Goal: Transaction & Acquisition: Download file/media

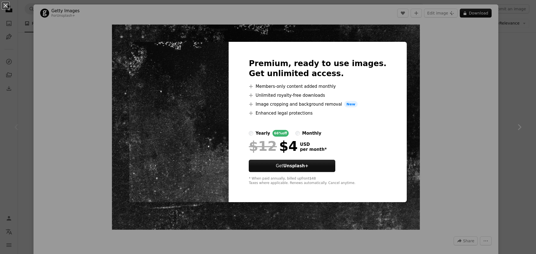
click at [444, 121] on div "An X shape Premium, ready to use images. Get unlimited access. A plus sign Memb…" at bounding box center [268, 127] width 536 height 254
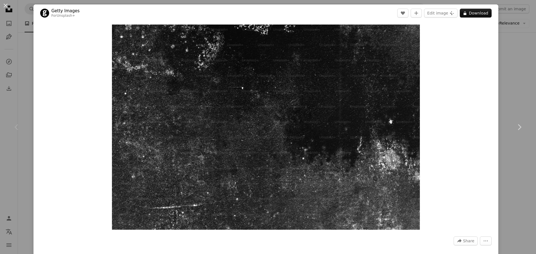
click at [514, 102] on link "Chevron right" at bounding box center [518, 127] width 33 height 54
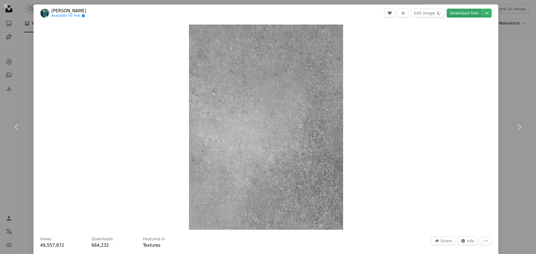
click at [463, 14] on link "Download free" at bounding box center [464, 13] width 35 height 9
